Goal: Navigation & Orientation: Understand site structure

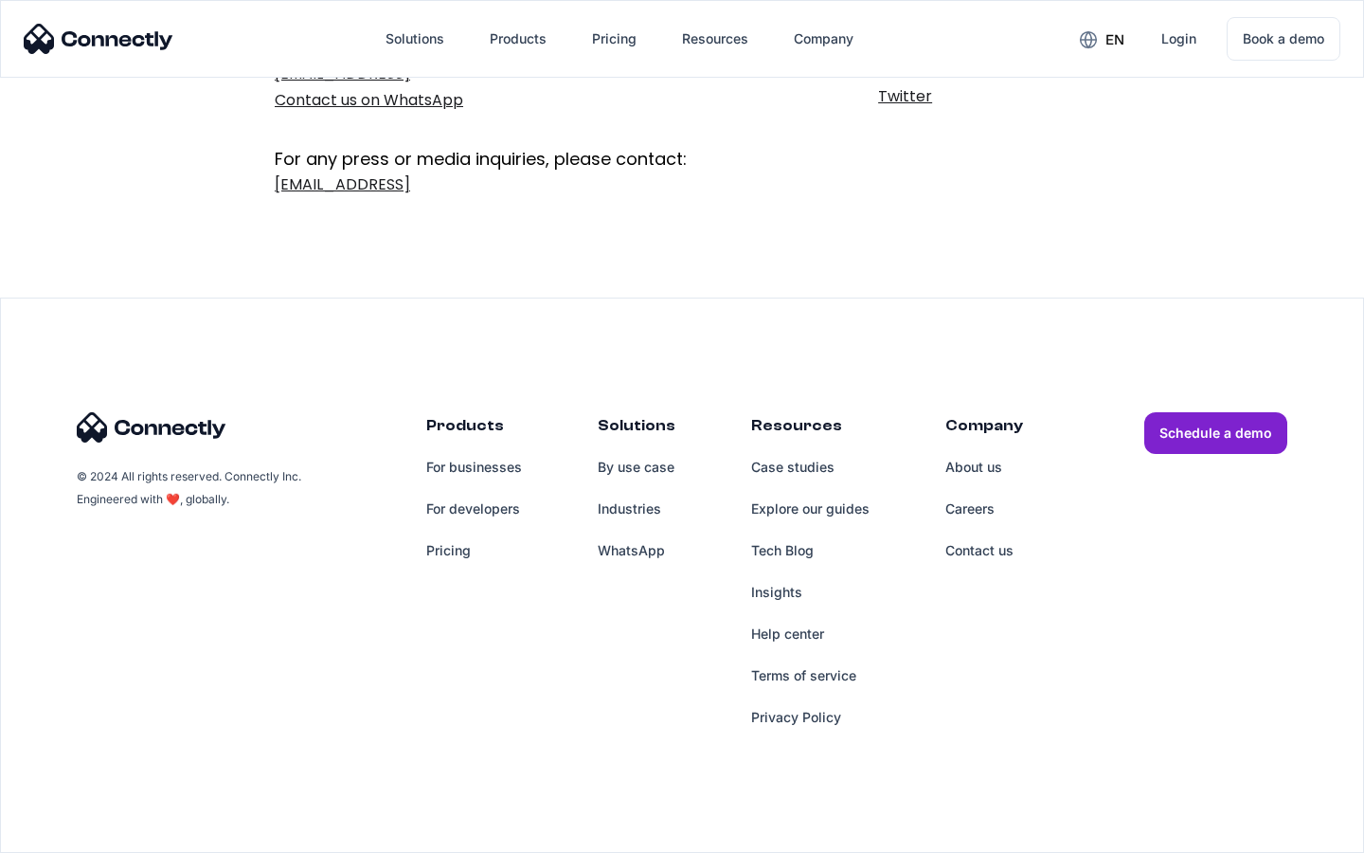
scroll to position [310, 0]
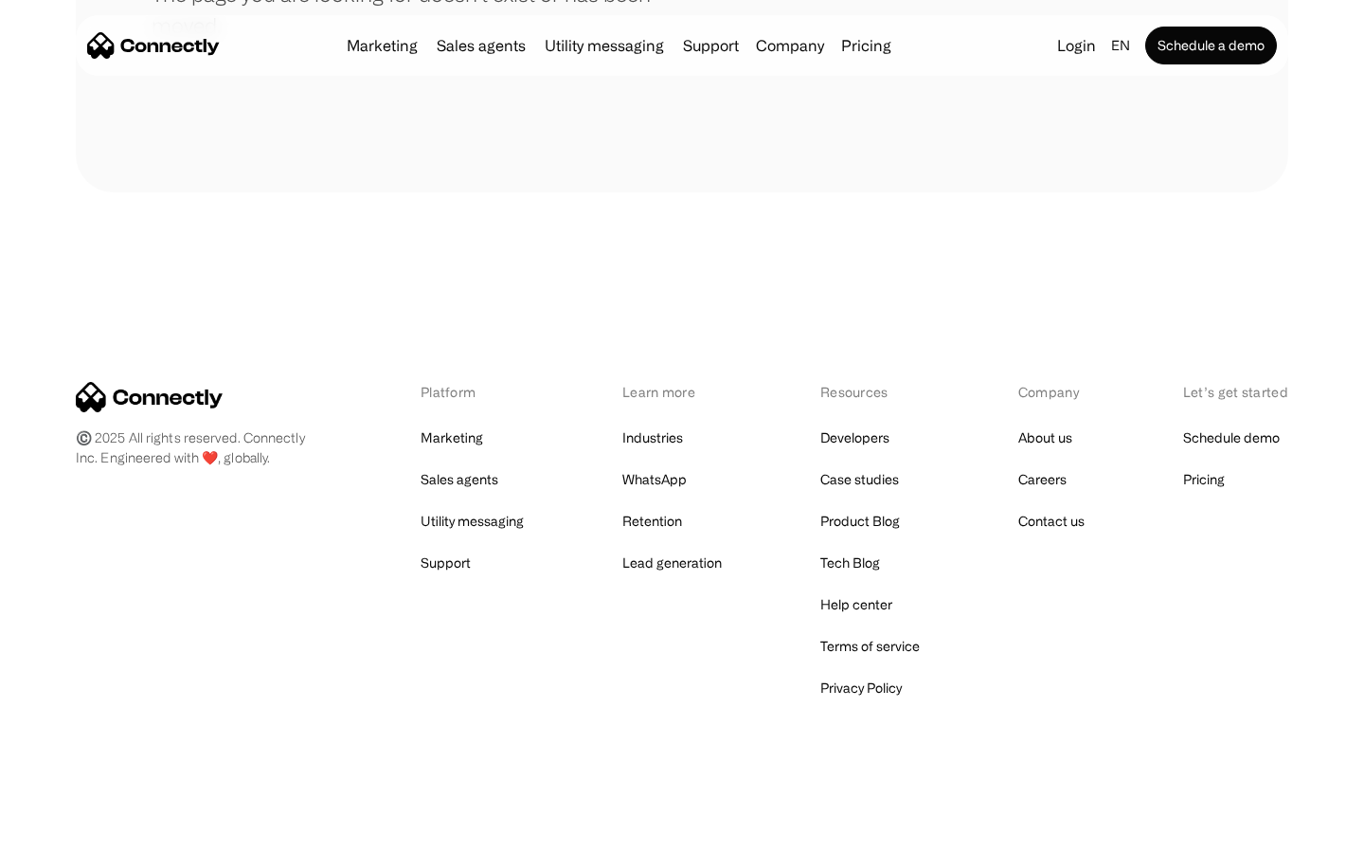
scroll to position [346, 0]
